Goal: Find specific page/section: Find specific page/section

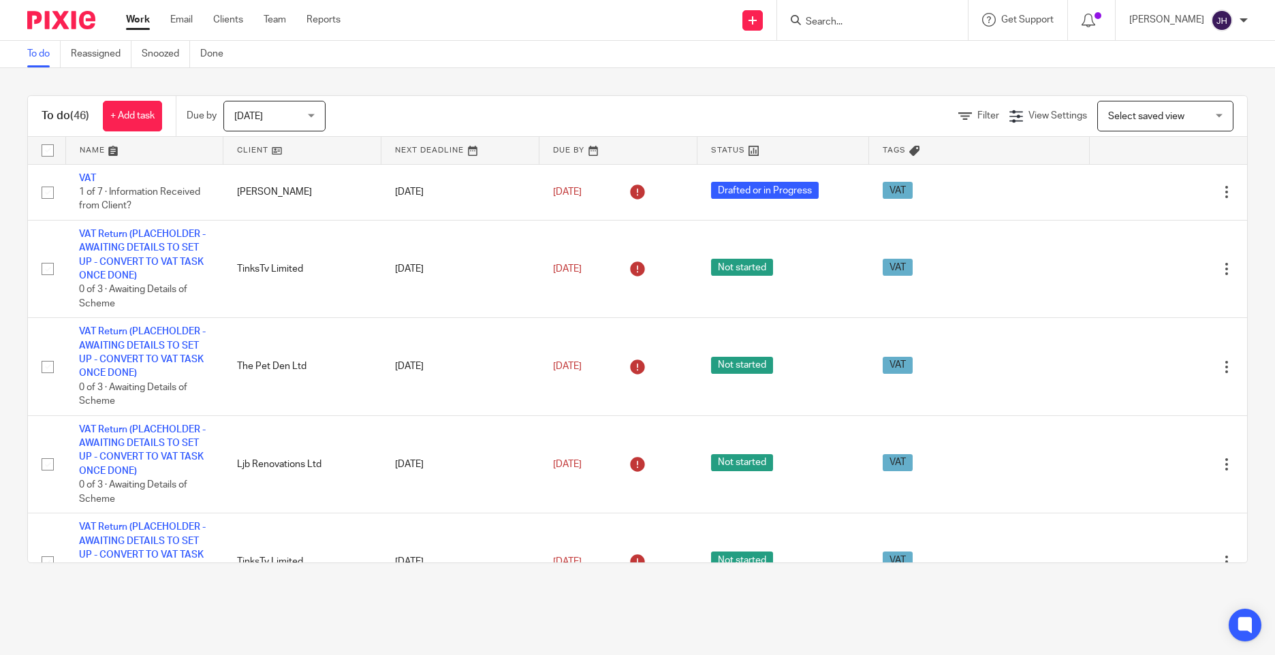
click at [886, 12] on form at bounding box center [876, 20] width 145 height 17
click at [871, 18] on input "Search" at bounding box center [865, 22] width 123 height 12
click at [855, 22] on input "Search" at bounding box center [865, 22] width 123 height 12
type input "r6"
click at [859, 61] on link at bounding box center [920, 58] width 238 height 31
